Goal: Navigation & Orientation: Find specific page/section

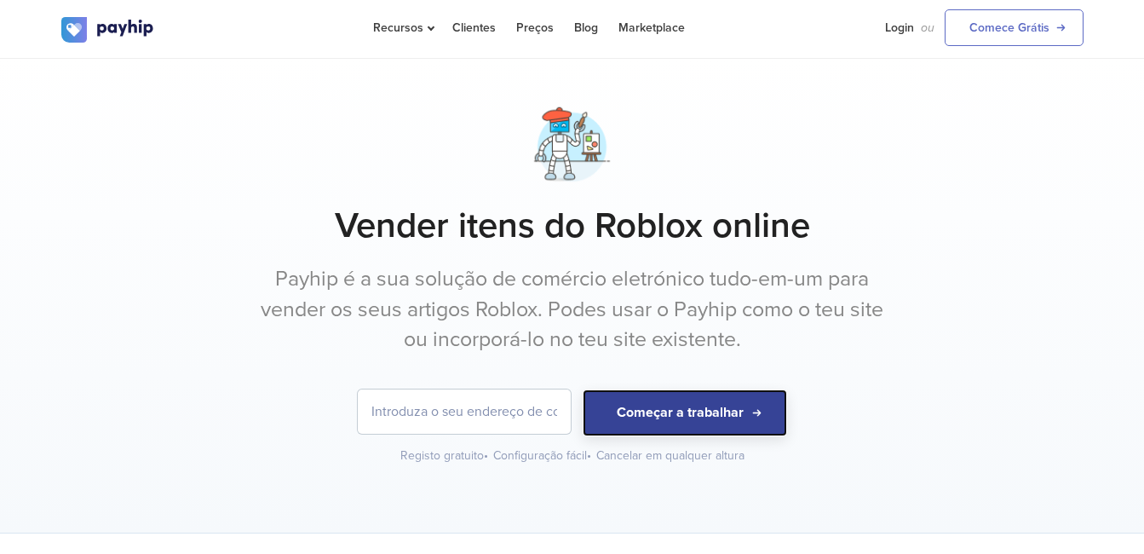
click at [675, 421] on button "Começar a trabalhar" at bounding box center [685, 412] width 204 height 47
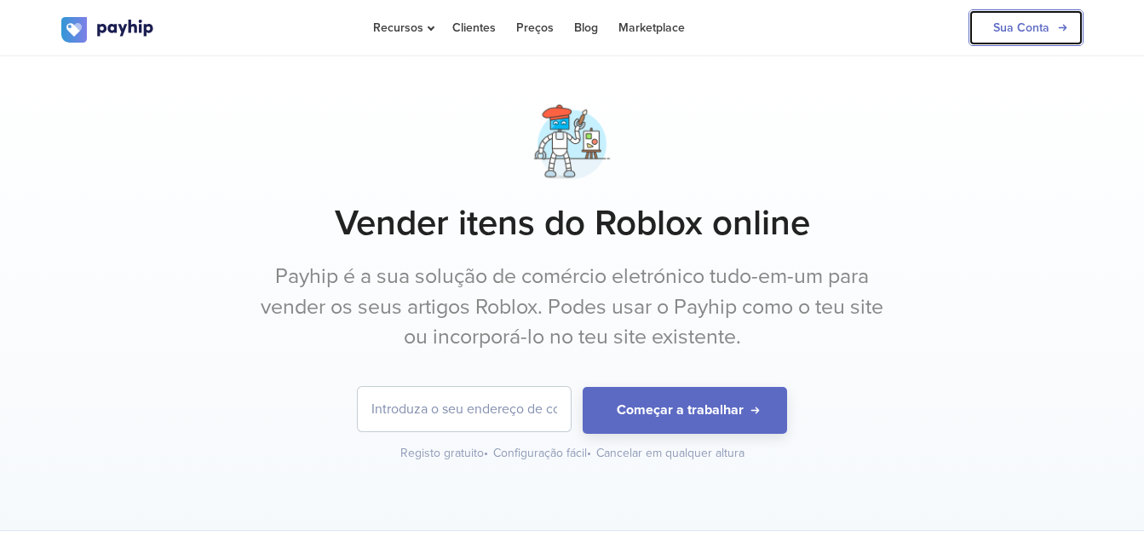
click at [1042, 37] on link "Sua Conta" at bounding box center [1026, 27] width 115 height 37
drag, startPoint x: 1029, startPoint y: 26, endPoint x: 1027, endPoint y: 36, distance: 10.5
click at [1029, 26] on link "Sua Conta" at bounding box center [1026, 27] width 115 height 37
